Goal: Information Seeking & Learning: Compare options

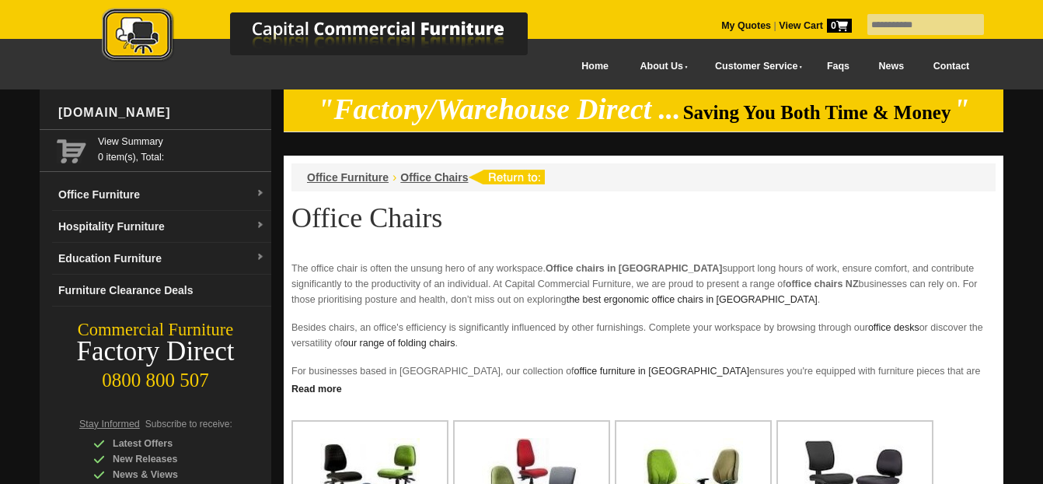
scroll to position [389, 0]
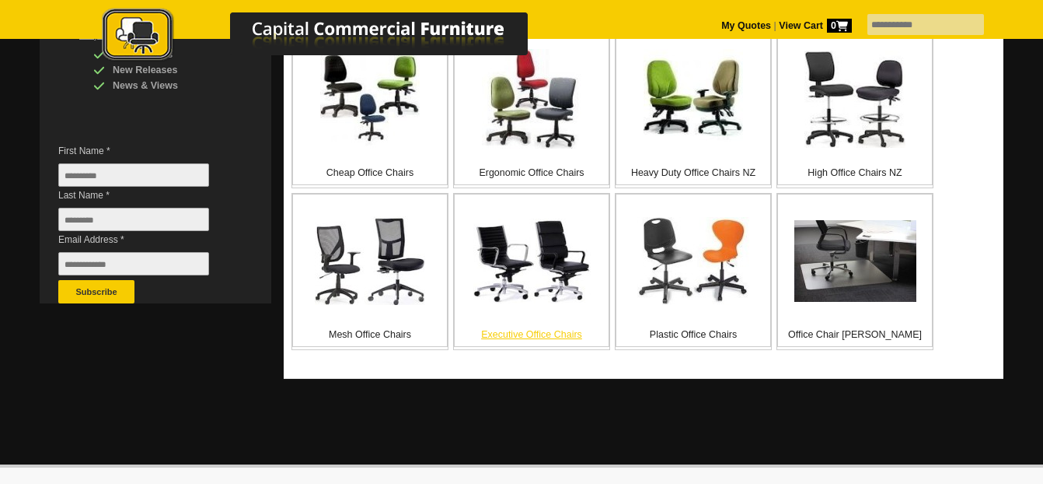
click at [552, 283] on img at bounding box center [531, 260] width 117 height 85
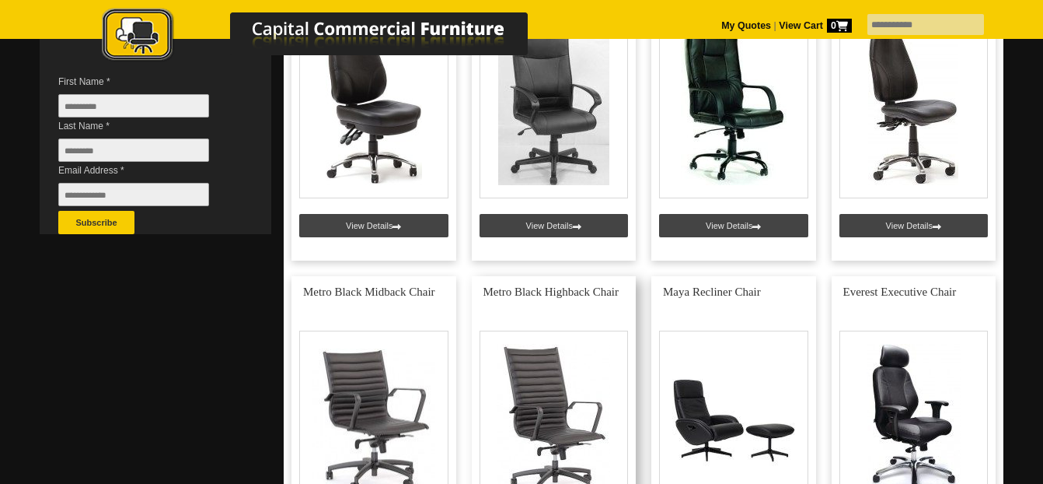
scroll to position [311, 0]
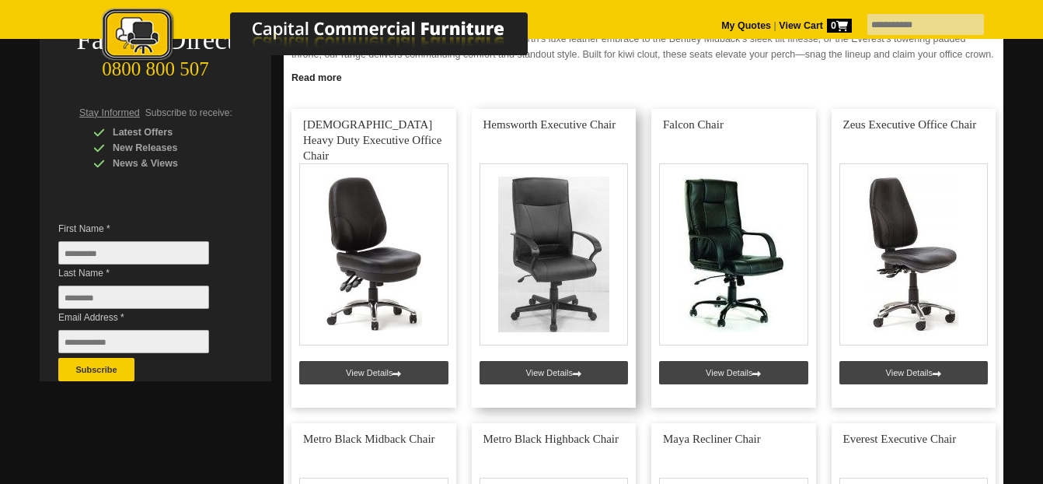
click at [547, 393] on link at bounding box center [554, 258] width 165 height 299
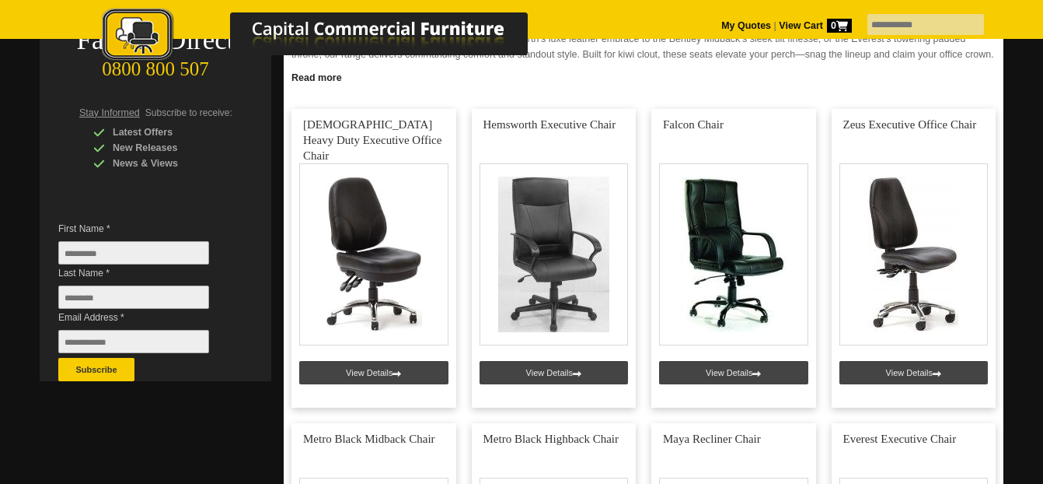
scroll to position [311, 0]
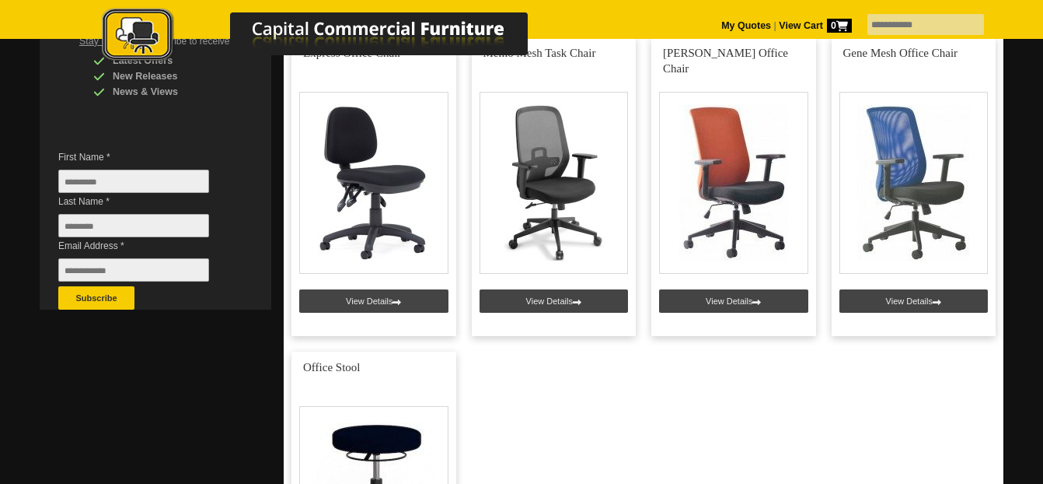
scroll to position [389, 0]
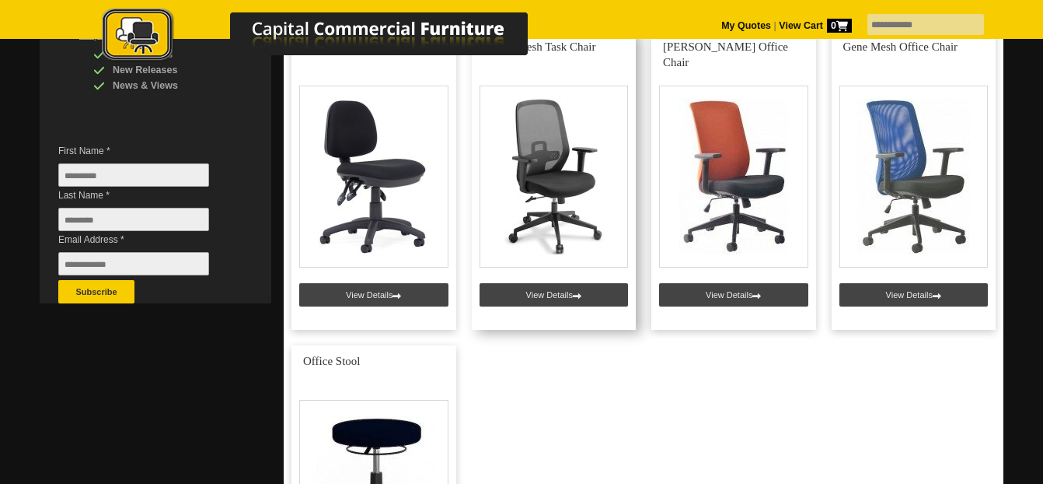
click at [550, 318] on link at bounding box center [554, 180] width 165 height 299
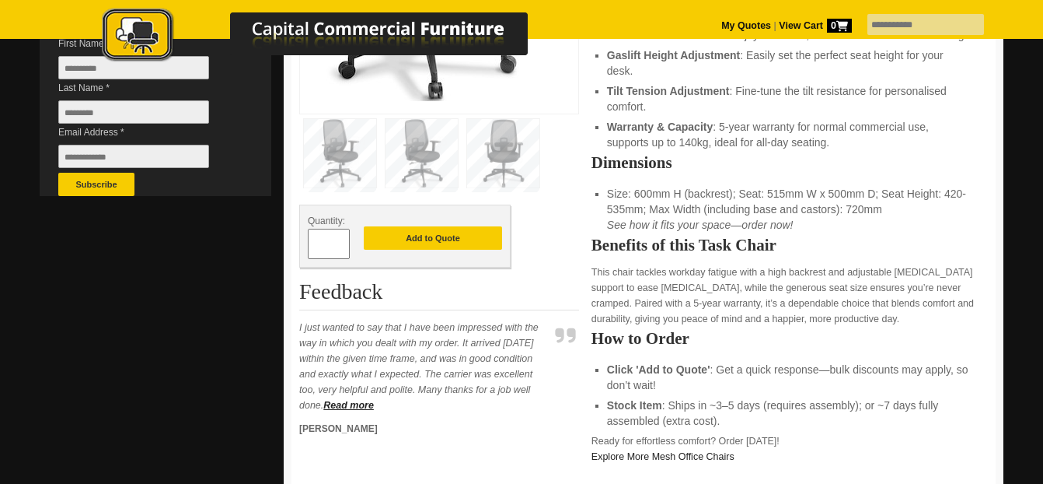
scroll to position [233, 0]
